Goal: Transaction & Acquisition: Purchase product/service

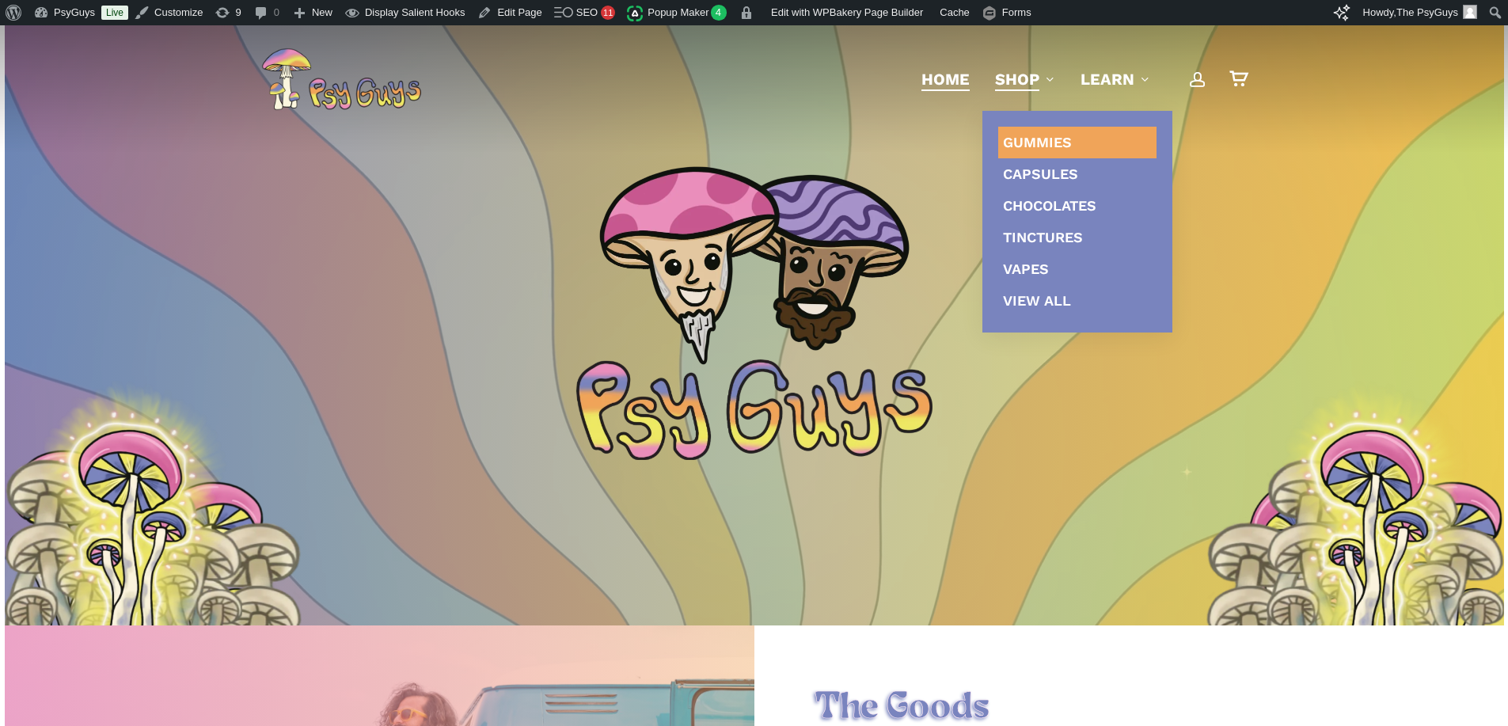
click at [1035, 143] on span "Gummies" at bounding box center [1037, 142] width 69 height 17
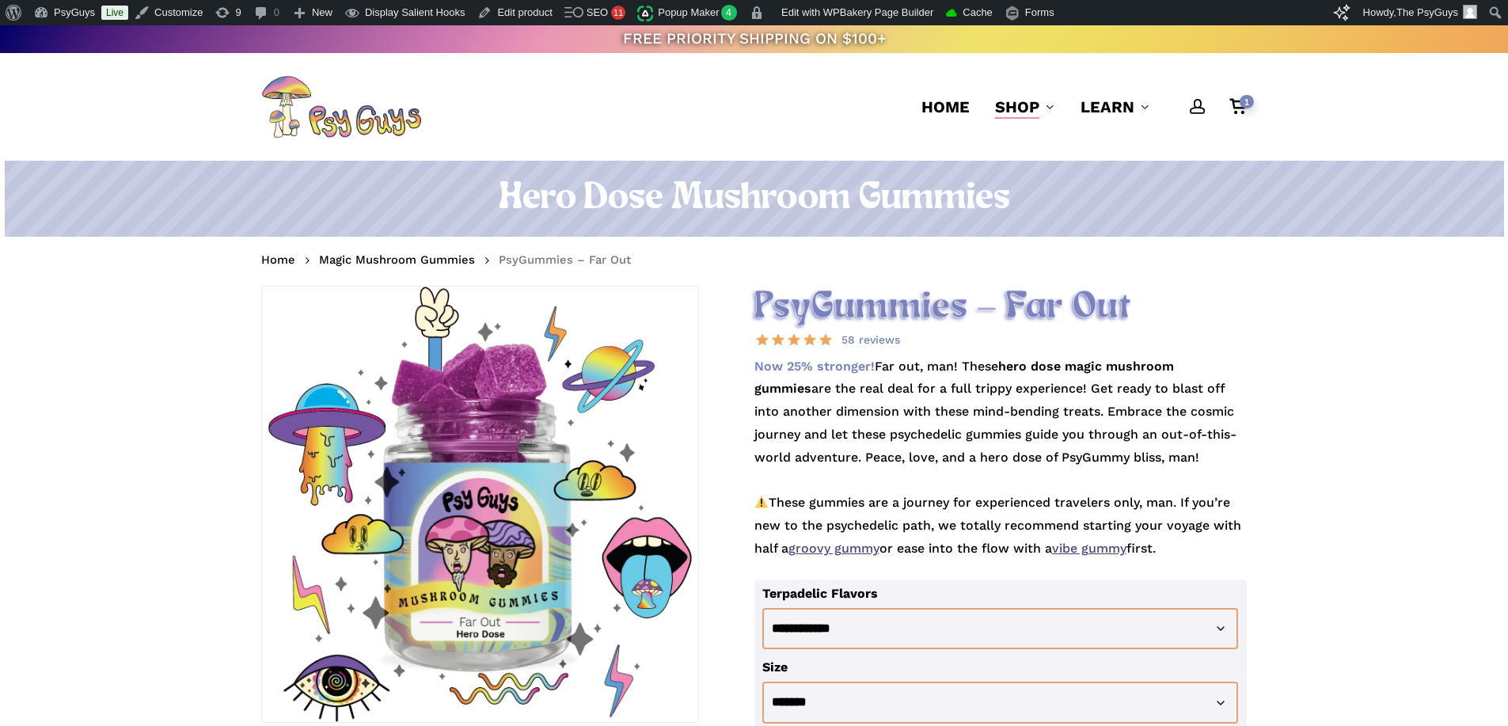
click at [780, 422] on p "Now 25% stronger! Far out, man! These hero dose magic mushroom gummies are the …" at bounding box center [1000, 467] width 493 height 224
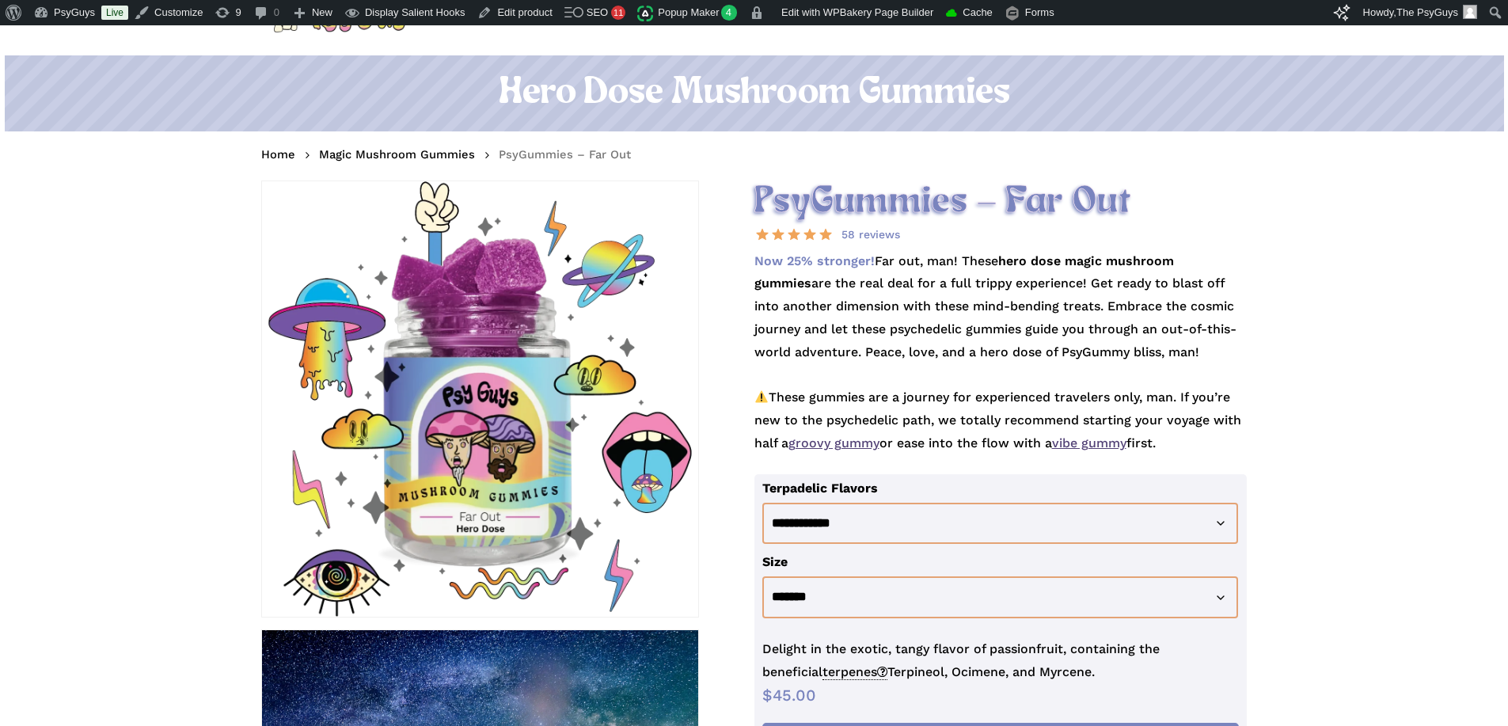
scroll to position [237, 0]
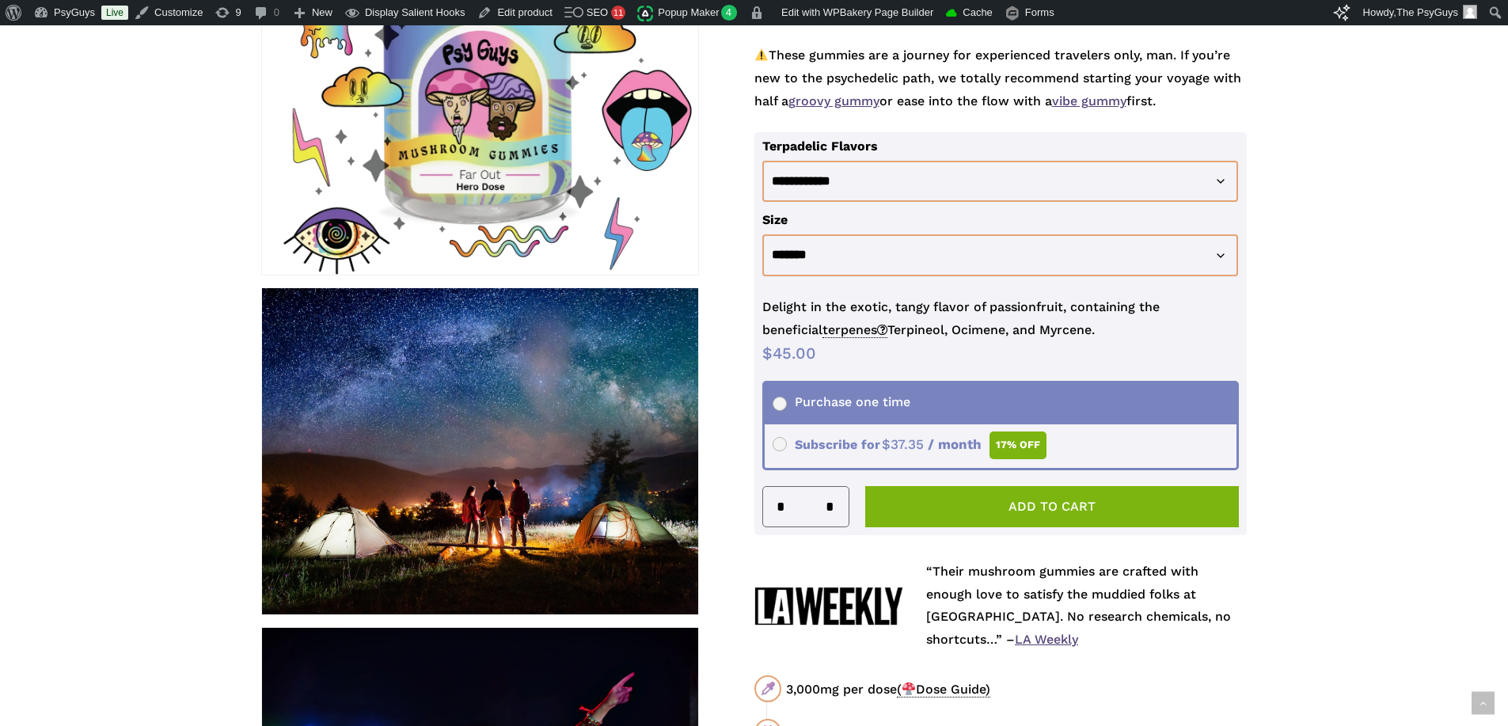
scroll to position [475, 0]
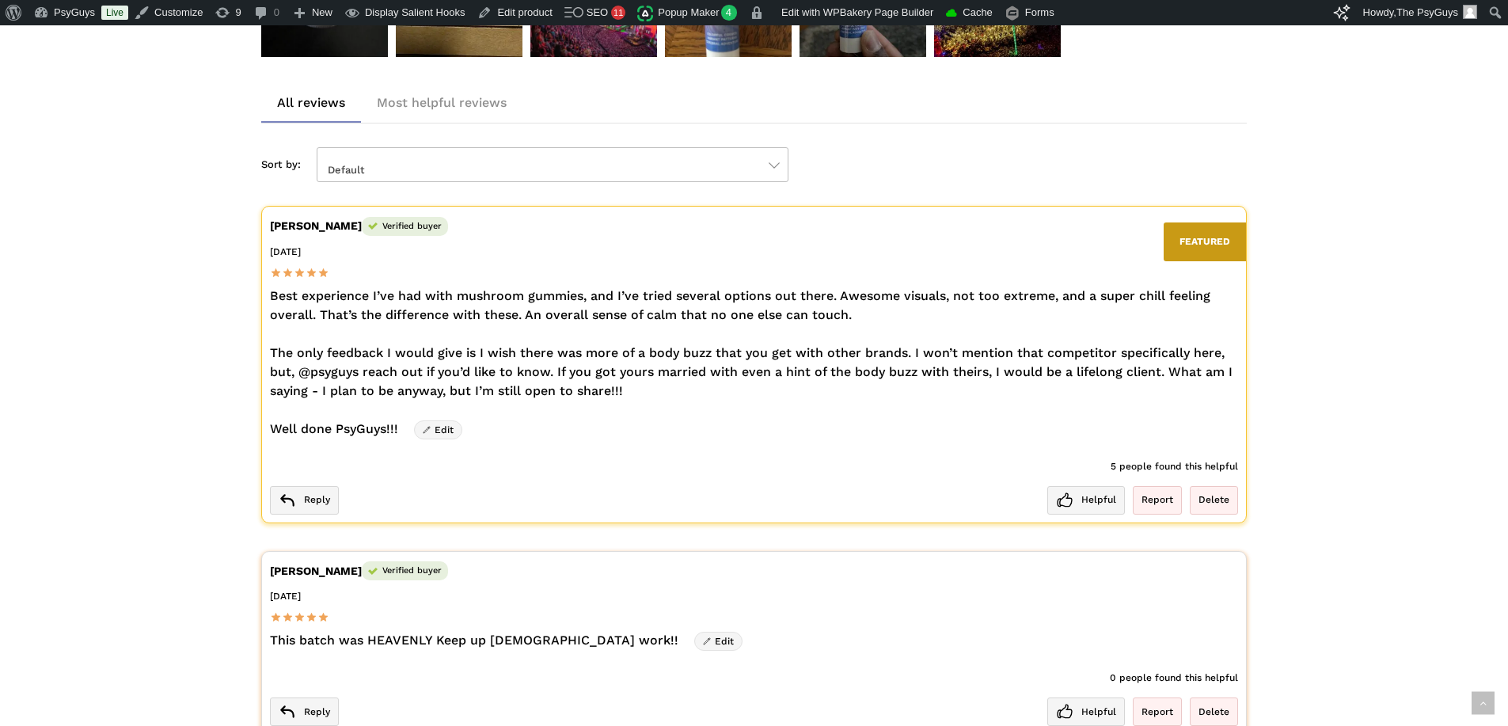
scroll to position [2770, 0]
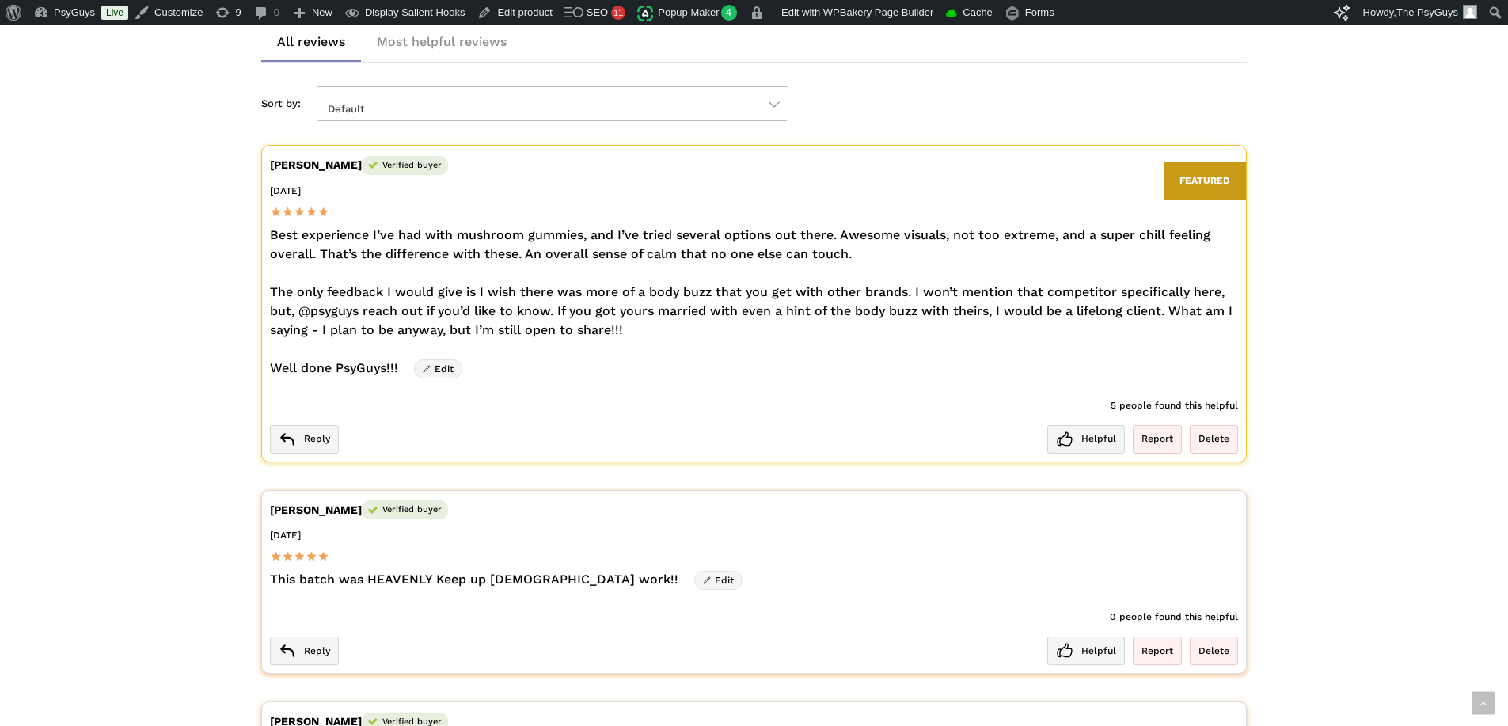
click at [207, 457] on div "Home Magic Mushroom Gummies PsyGummies – Far Out PsyGummies – Far Out 58 review…" at bounding box center [754, 310] width 1128 height 5664
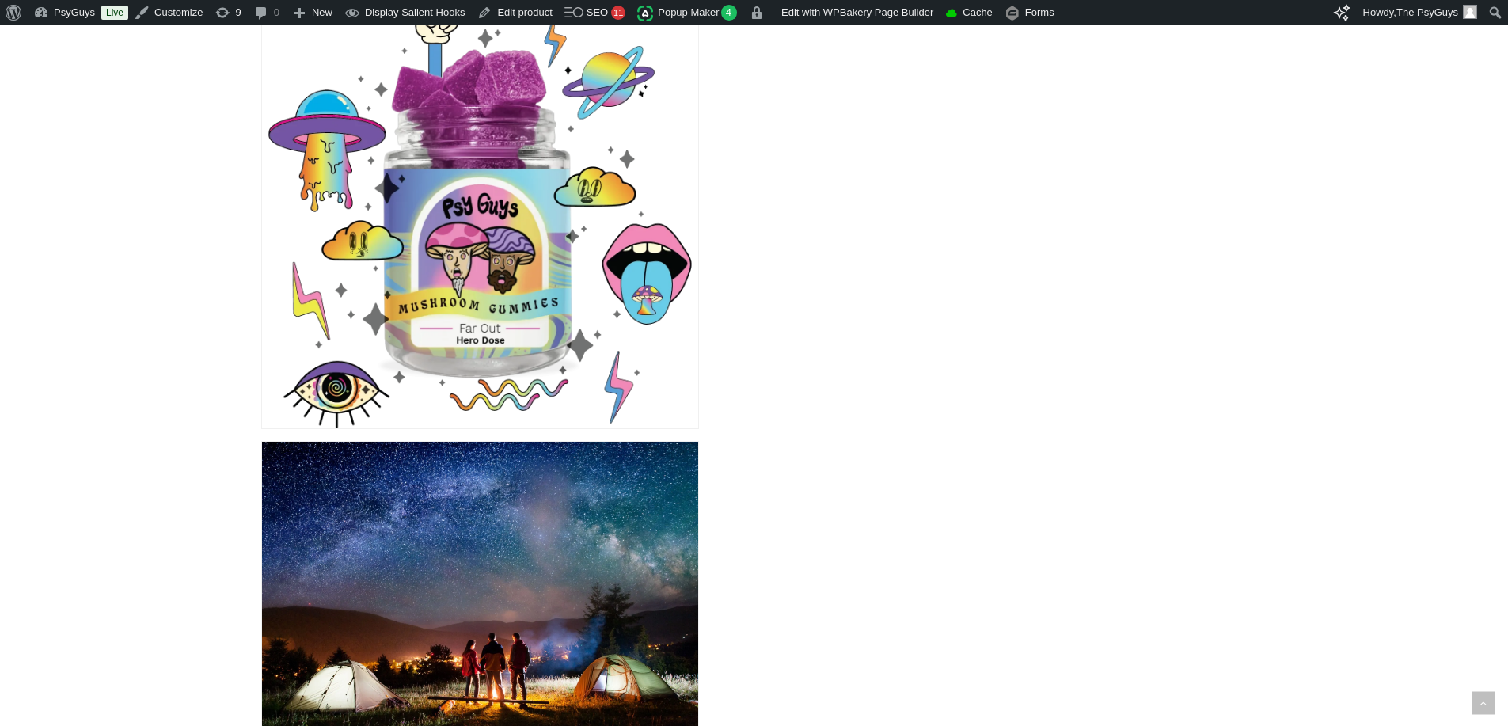
scroll to position [0, 0]
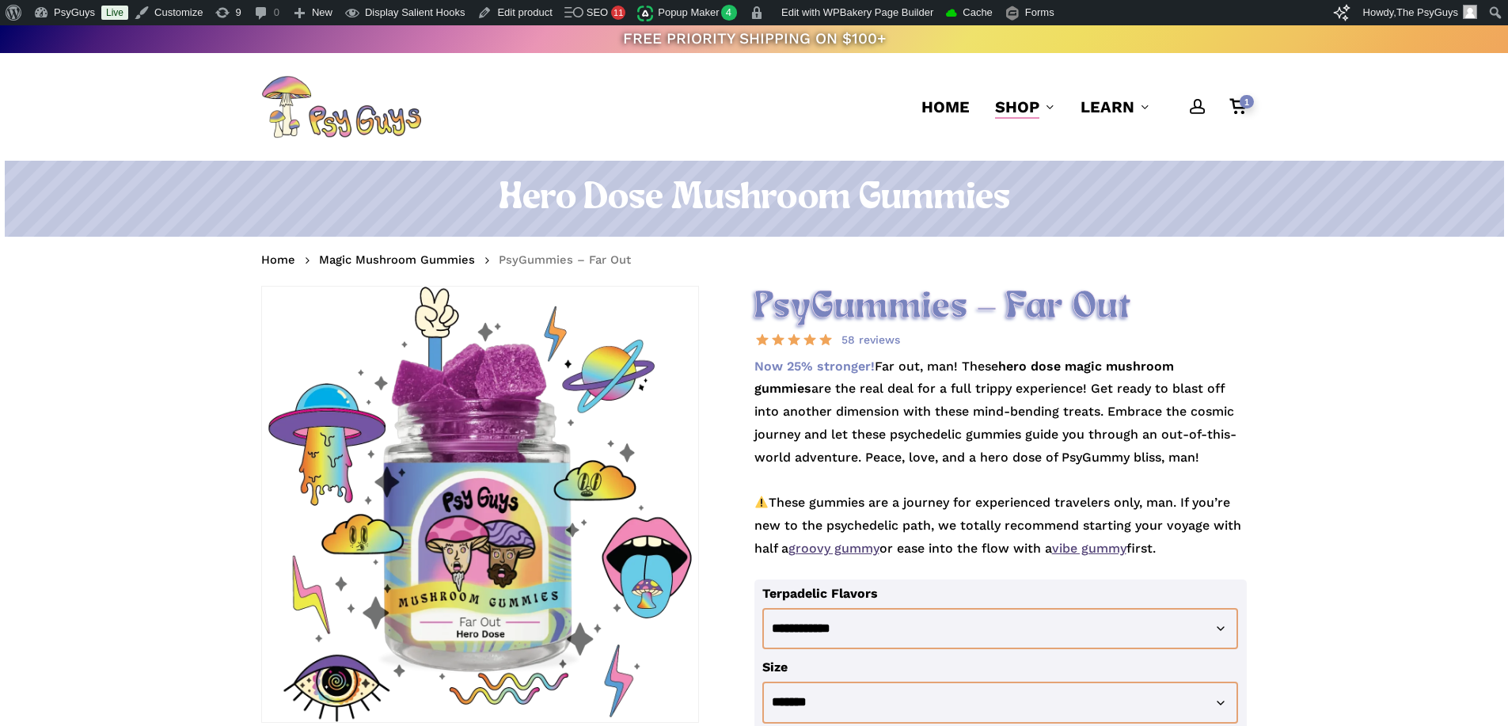
click at [864, 312] on h2 "PsyGummies – Far Out" at bounding box center [1000, 308] width 493 height 44
click at [861, 298] on h2 "PsyGummies – Far Out" at bounding box center [1000, 308] width 493 height 44
